Goal: Transaction & Acquisition: Purchase product/service

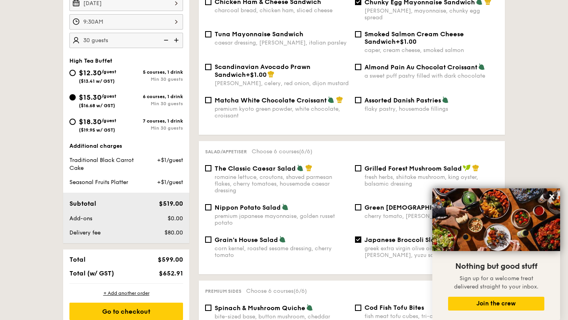
scroll to position [240, 0]
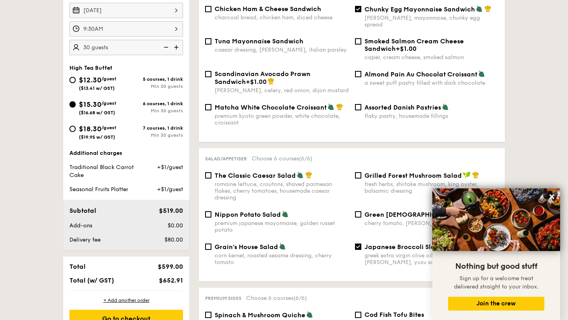
click at [179, 52] on img at bounding box center [177, 47] width 12 height 15
click at [115, 49] on input "35" at bounding box center [126, 47] width 114 height 15
type input "3"
click at [551, 198] on icon at bounding box center [551, 196] width 5 height 5
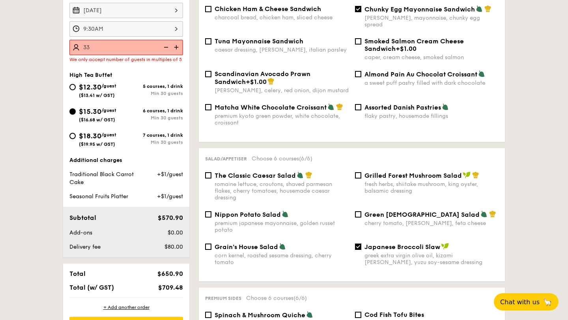
click at [139, 50] on input "33" at bounding box center [126, 47] width 114 height 15
type input "3"
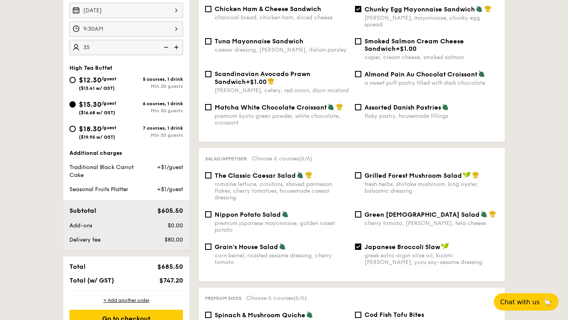
type input "35 guests"
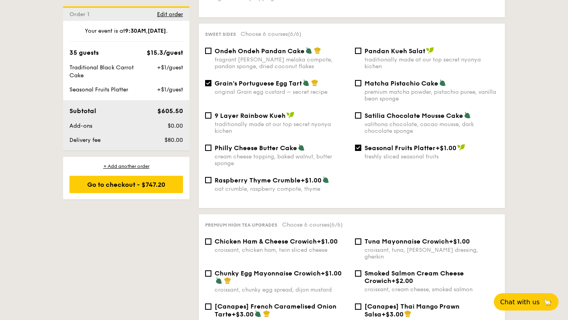
scroll to position [732, 0]
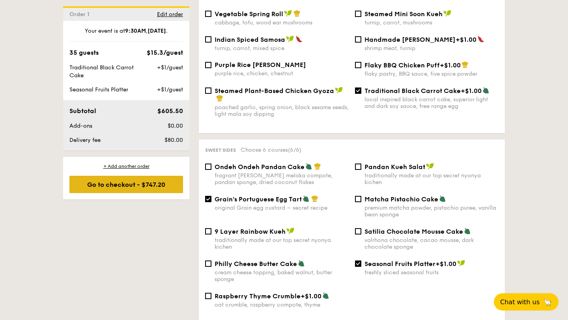
click at [150, 181] on div "Go to checkout - $747.20" at bounding box center [126, 184] width 114 height 17
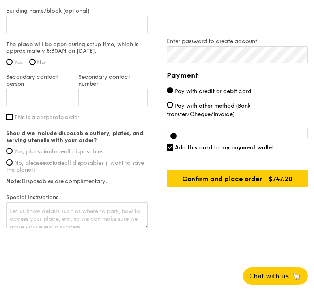
scroll to position [654, 0]
